Goal: Information Seeking & Learning: Learn about a topic

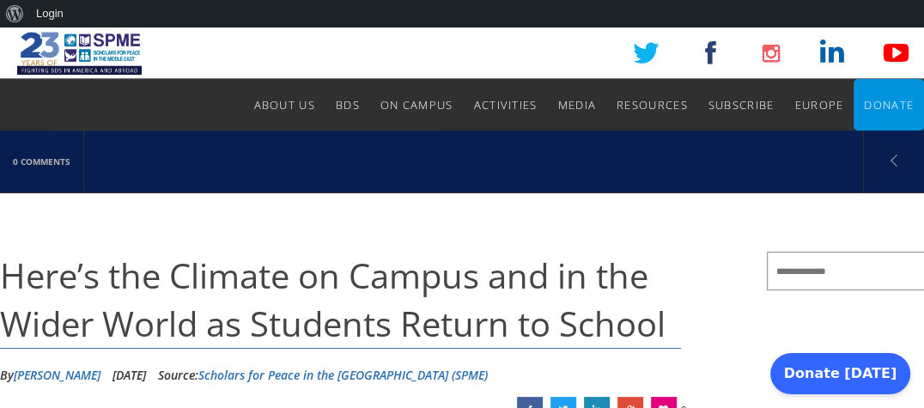
click at [0, 0] on span "Campus News & Climate" at bounding box center [0, 0] width 0 height 0
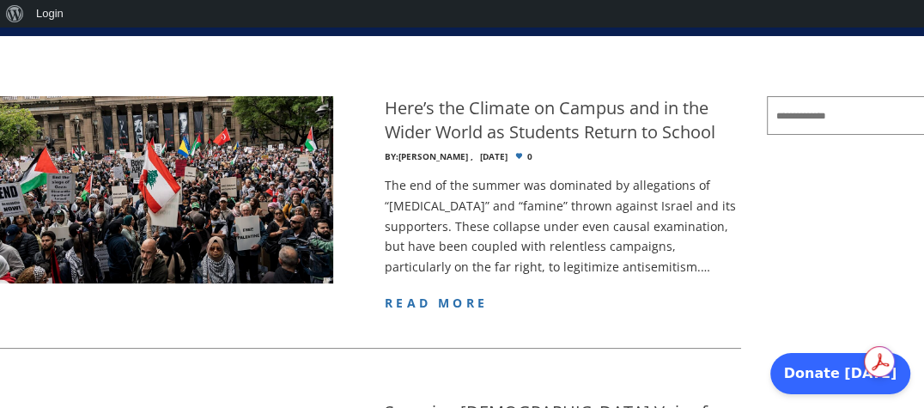
scroll to position [343, 0]
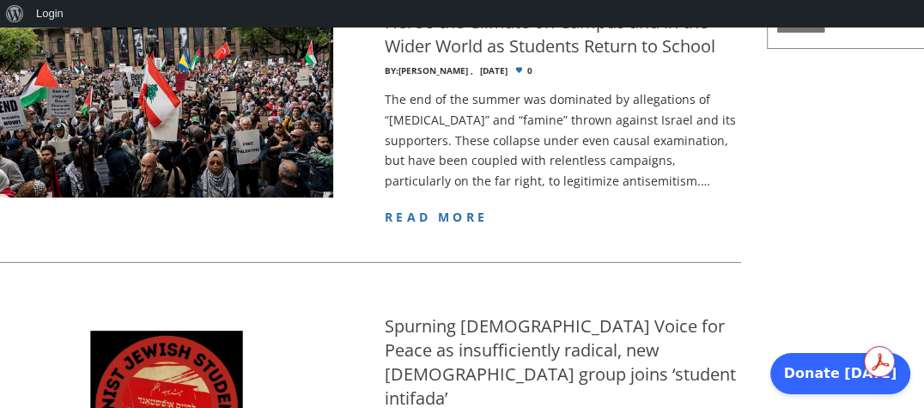
click at [446, 215] on span "read more" at bounding box center [436, 217] width 103 height 16
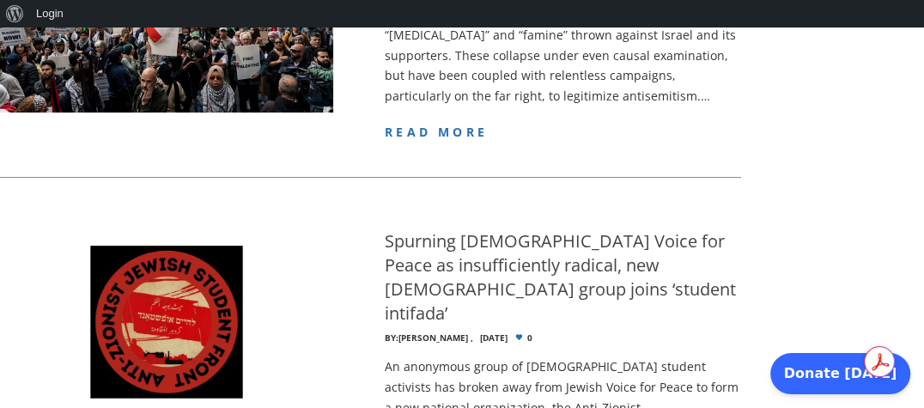
scroll to position [515, 0]
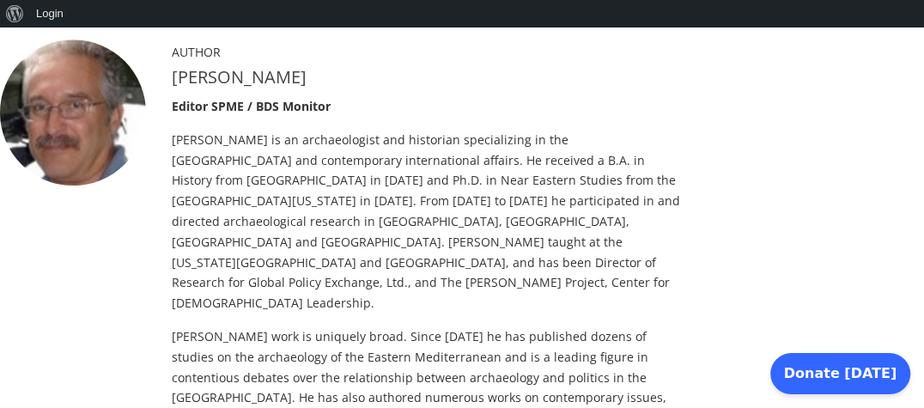
scroll to position [515, 0]
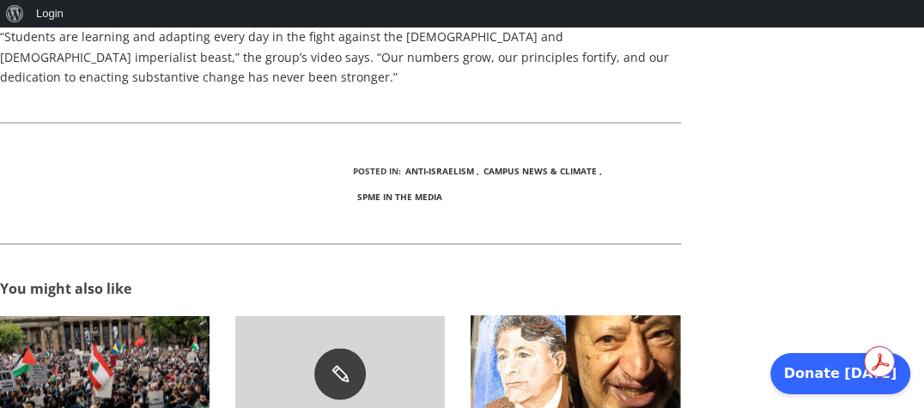
scroll to position [1802, 0]
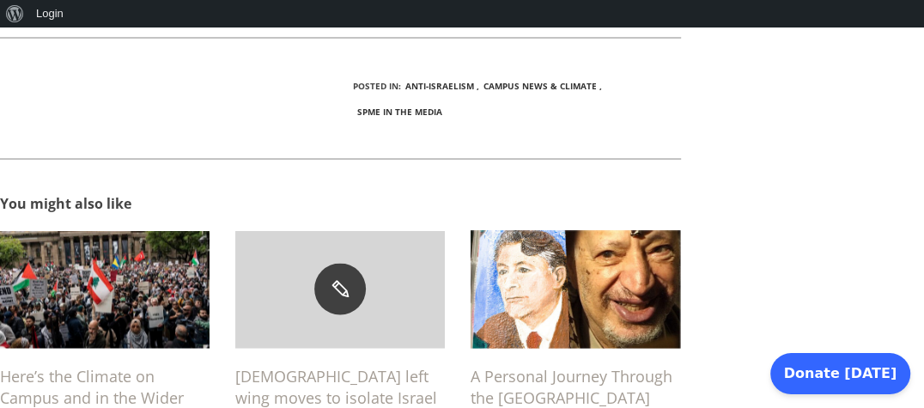
click at [534, 365] on h6 "A Personal Journey Through the [GEOGRAPHIC_DATA]" at bounding box center [574, 386] width 209 height 43
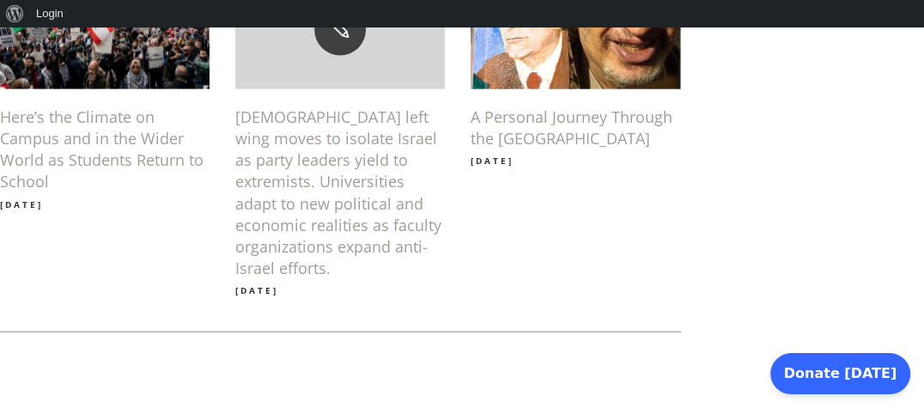
scroll to position [1974, 0]
